Goal: Book appointment/travel/reservation

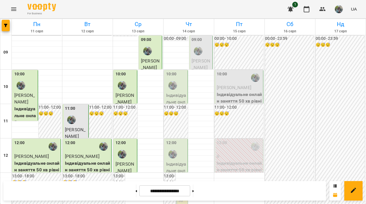
click at [183, 82] on div "10:00" at bounding box center [176, 81] width 20 height 21
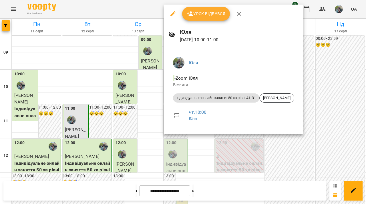
click at [149, 95] on div at bounding box center [183, 102] width 366 height 204
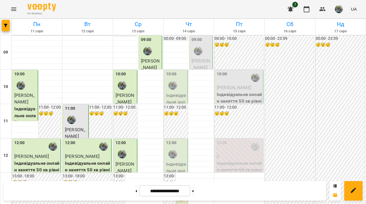
click at [209, 58] on p "[PERSON_NAME]" at bounding box center [202, 64] width 20 height 13
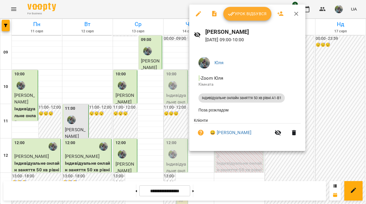
click at [171, 60] on div at bounding box center [183, 102] width 366 height 204
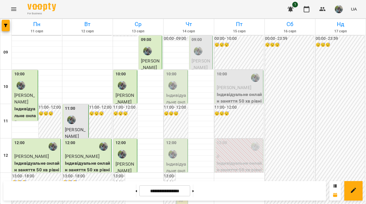
scroll to position [338, 0]
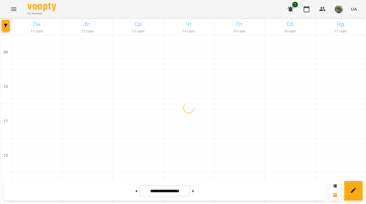
click at [173, 131] on div at bounding box center [189, 130] width 50 height 6
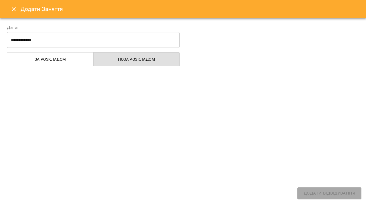
select select "**********"
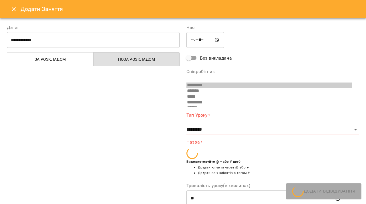
scroll to position [72, 0]
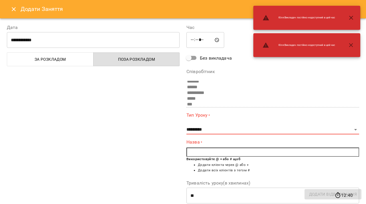
click at [9, 6] on button "Close" at bounding box center [14, 9] width 14 height 14
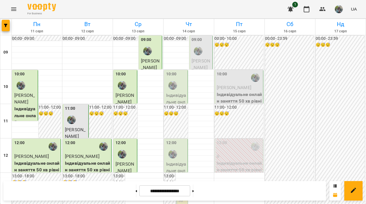
scroll to position [32, 0]
click at [136, 189] on button at bounding box center [136, 190] width 1 height 13
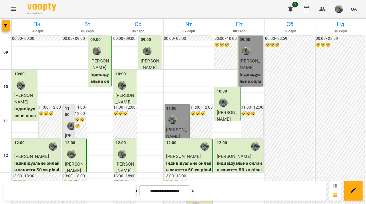
click at [136, 189] on button at bounding box center [136, 190] width 1 height 13
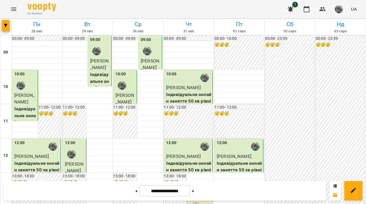
scroll to position [0, 0]
click at [194, 192] on button at bounding box center [193, 190] width 1 height 13
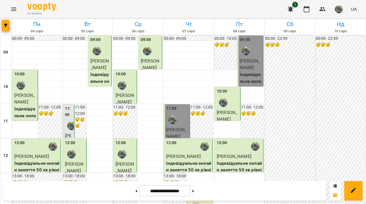
scroll to position [338, 0]
click at [194, 187] on button at bounding box center [193, 190] width 1 height 13
type input "**********"
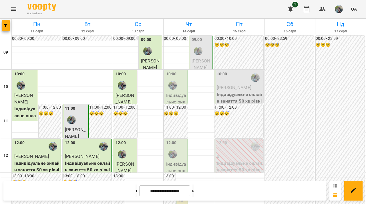
scroll to position [330, 0]
